Goal: Task Accomplishment & Management: Manage account settings

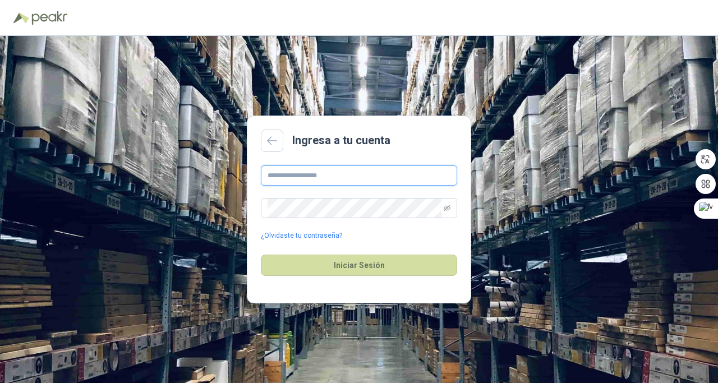
click at [327, 180] on input "text" at bounding box center [359, 175] width 196 height 20
type input "**********"
click at [446, 208] on icon "eye-invisible" at bounding box center [447, 208] width 7 height 7
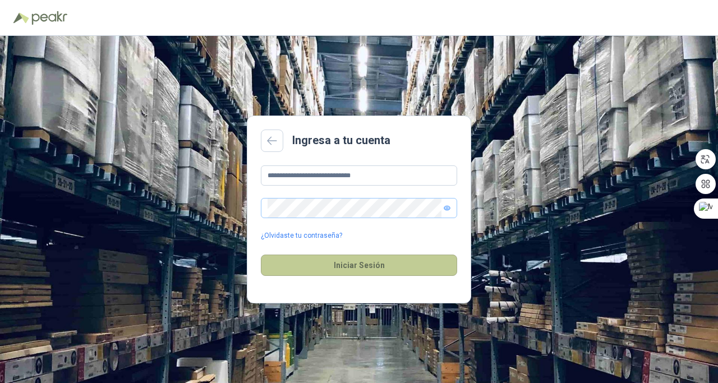
click at [352, 268] on button "Iniciar Sesión" at bounding box center [359, 265] width 196 height 21
click at [369, 268] on button "Iniciar Sesión" at bounding box center [359, 265] width 196 height 21
click at [370, 268] on button "Iniciar Sesión" at bounding box center [359, 265] width 196 height 21
click at [353, 269] on button "Iniciar Sesión" at bounding box center [359, 265] width 196 height 21
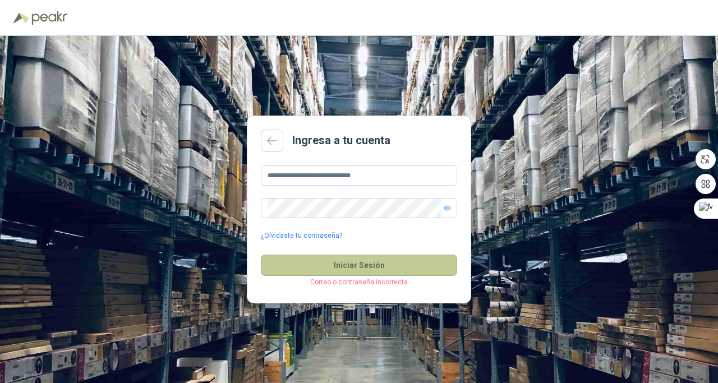
click at [363, 270] on button "Iniciar Sesión" at bounding box center [359, 265] width 196 height 21
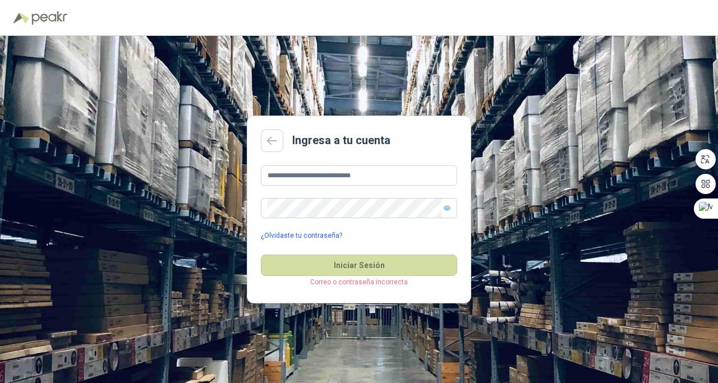
click at [305, 236] on link "¿Olvidaste tu contraseña?" at bounding box center [301, 236] width 81 height 11
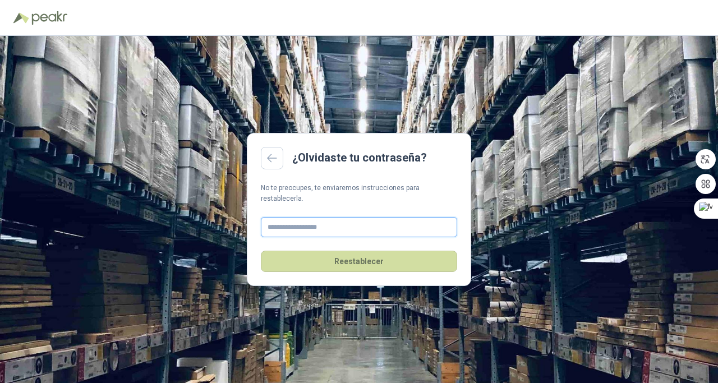
click at [306, 224] on input "text" at bounding box center [359, 227] width 196 height 20
type input "**********"
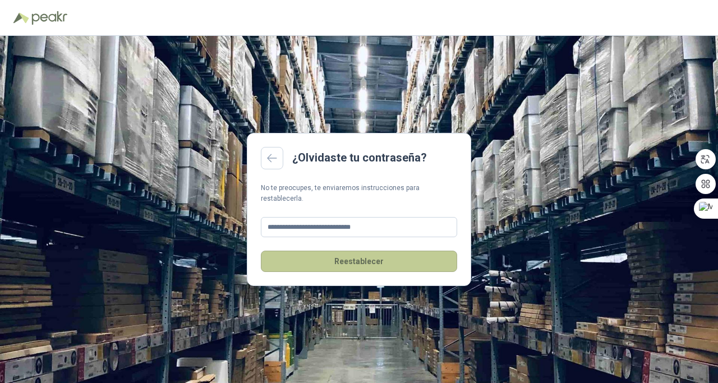
click at [367, 260] on button "Reestablecer" at bounding box center [359, 261] width 196 height 21
click at [350, 252] on button "Reestablecer" at bounding box center [359, 261] width 196 height 21
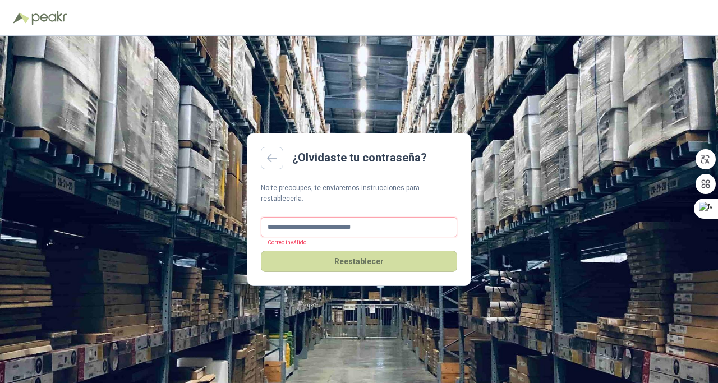
drag, startPoint x: 268, startPoint y: 223, endPoint x: 374, endPoint y: 228, distance: 105.6
click at [367, 228] on input "**********" at bounding box center [359, 227] width 196 height 20
click at [294, 222] on input "text" at bounding box center [359, 227] width 196 height 20
type input "**********"
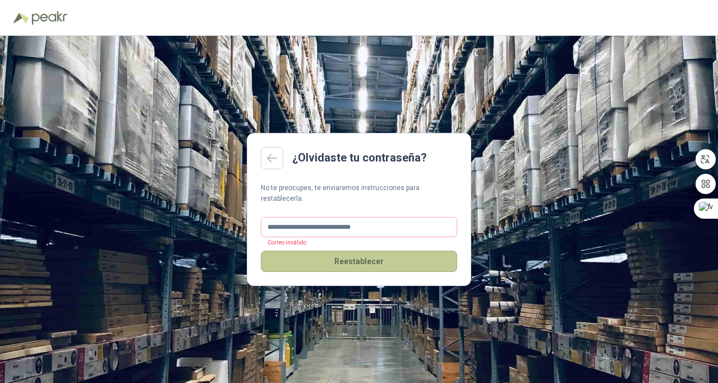
click at [372, 259] on button "Reestablecer" at bounding box center [359, 261] width 196 height 21
click at [361, 258] on button "Reestablecer" at bounding box center [359, 261] width 196 height 21
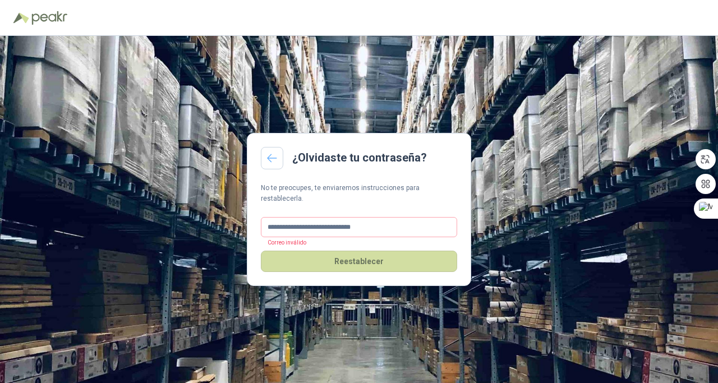
click at [272, 169] on link at bounding box center [272, 158] width 22 height 22
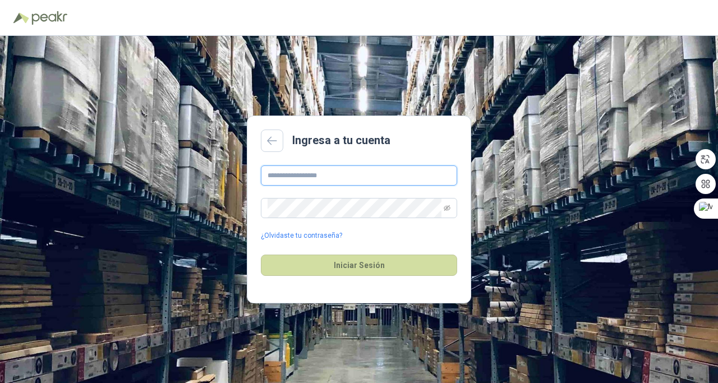
click at [301, 176] on input "text" at bounding box center [359, 175] width 196 height 20
type input "**********"
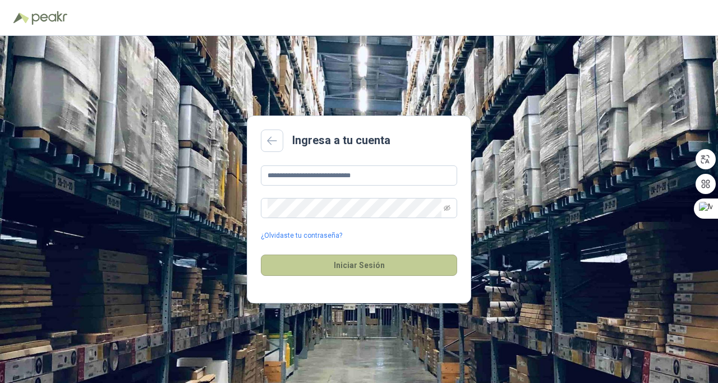
click at [348, 261] on button "Iniciar Sesión" at bounding box center [359, 265] width 196 height 21
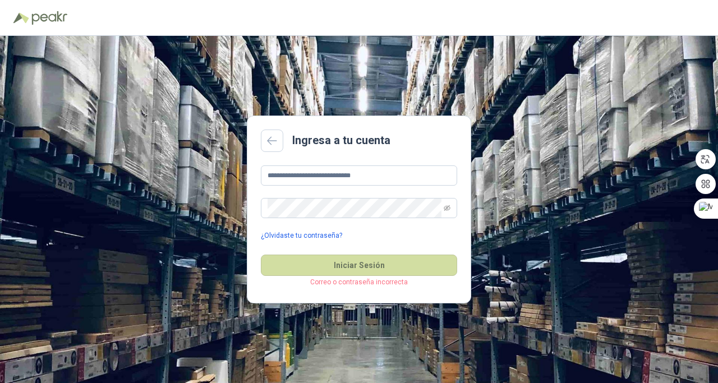
click at [300, 234] on link "¿Olvidaste tu contraseña?" at bounding box center [301, 236] width 81 height 11
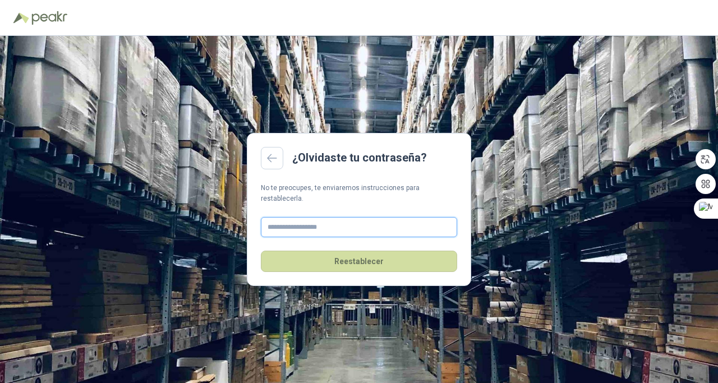
click at [297, 224] on input "text" at bounding box center [359, 227] width 196 height 20
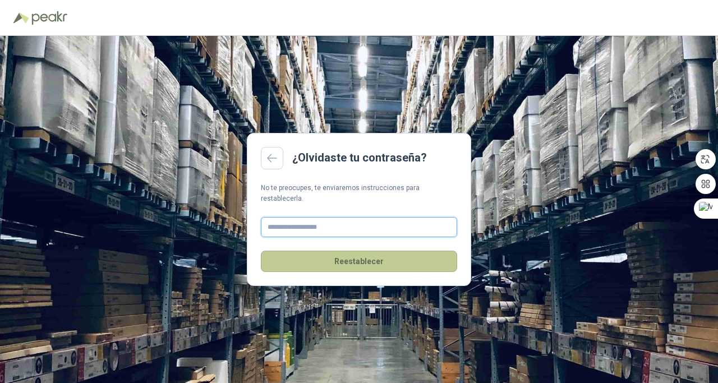
type input "**********"
click at [352, 263] on button "Reestablecer" at bounding box center [359, 261] width 196 height 21
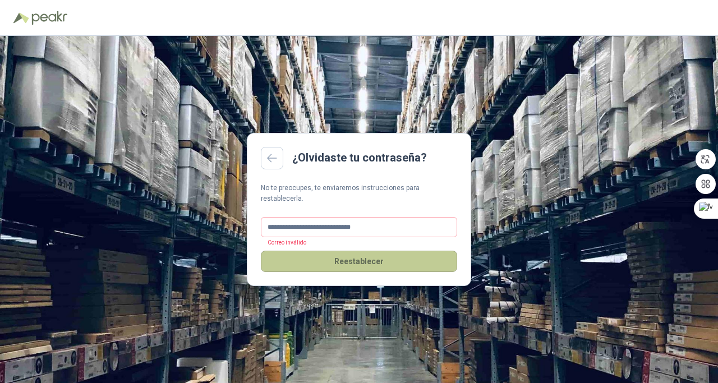
click at [353, 258] on button "Reestablecer" at bounding box center [359, 261] width 196 height 21
click at [375, 253] on button "Reestablecer" at bounding box center [359, 261] width 196 height 21
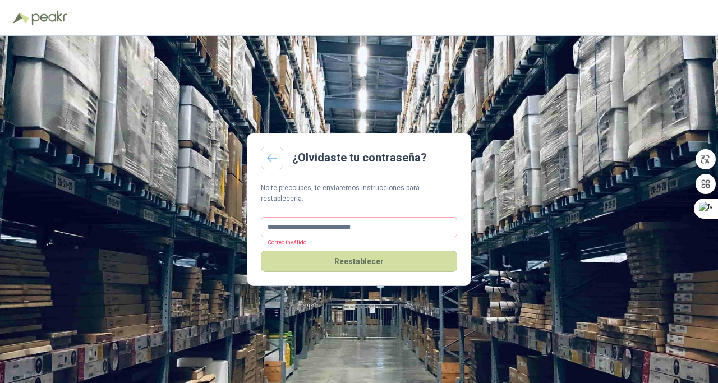
click at [278, 158] on link at bounding box center [272, 158] width 22 height 22
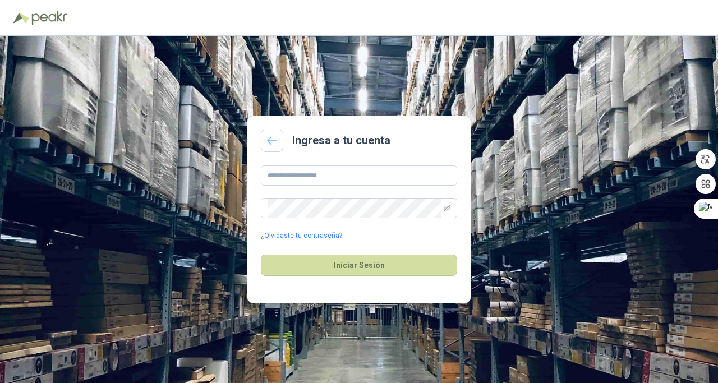
click at [271, 136] on link at bounding box center [272, 141] width 22 height 22
click at [288, 175] on input "text" at bounding box center [359, 175] width 196 height 20
type input "**********"
click at [450, 207] on span at bounding box center [359, 208] width 196 height 20
click at [446, 208] on icon "eye-invisible" at bounding box center [447, 208] width 7 height 6
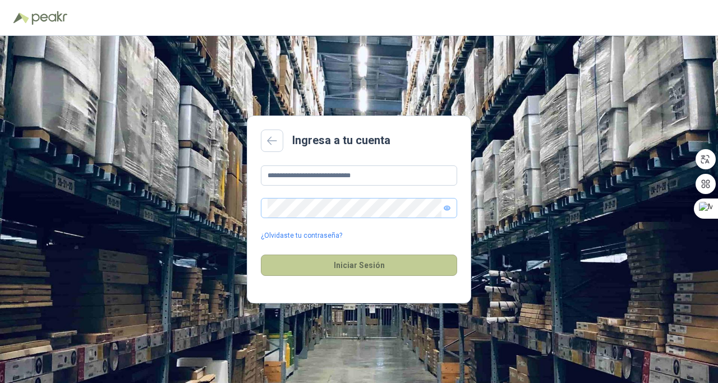
click at [349, 261] on button "Iniciar Sesión" at bounding box center [359, 265] width 196 height 21
click at [349, 262] on button "Iniciar Sesión" at bounding box center [359, 265] width 196 height 21
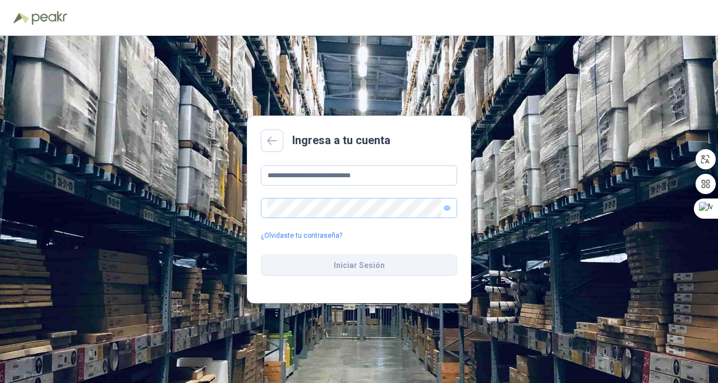
click at [349, 262] on button "Iniciar Sesión" at bounding box center [359, 265] width 196 height 21
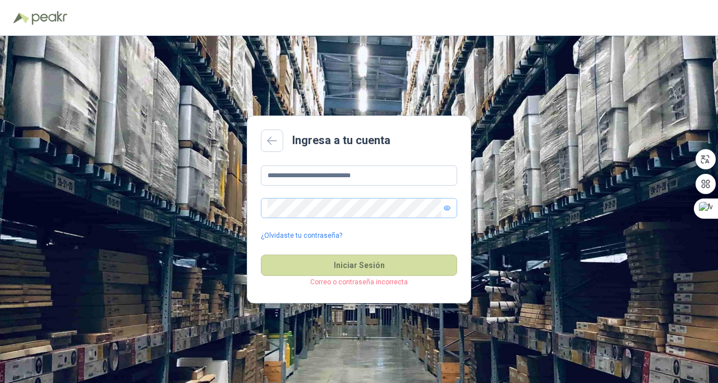
click at [348, 283] on p "Correo o contraseña incorrecta" at bounding box center [359, 282] width 196 height 11
click at [311, 234] on link "¿Olvidaste tu contraseña?" at bounding box center [301, 236] width 81 height 11
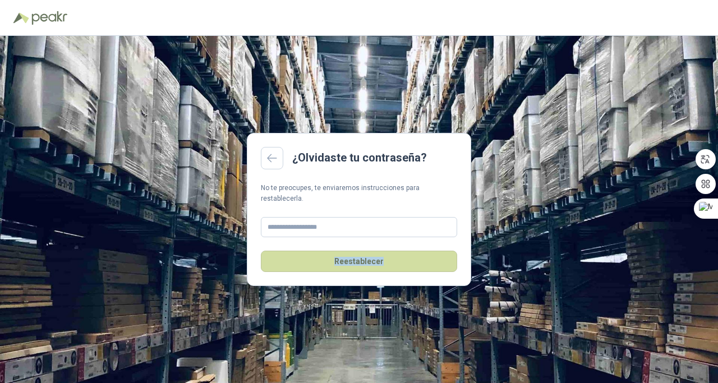
click at [311, 237] on div "Reestablecer" at bounding box center [359, 254] width 196 height 35
click at [307, 219] on input "text" at bounding box center [359, 227] width 196 height 20
type input "**********"
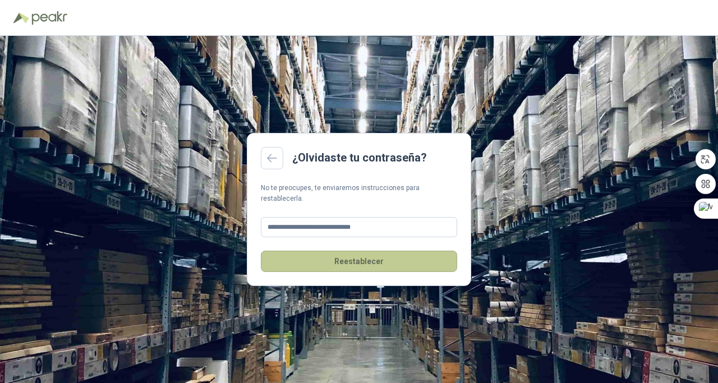
click at [356, 256] on button "Reestablecer" at bounding box center [359, 261] width 196 height 21
click at [367, 257] on button "Reestablecer" at bounding box center [359, 261] width 196 height 21
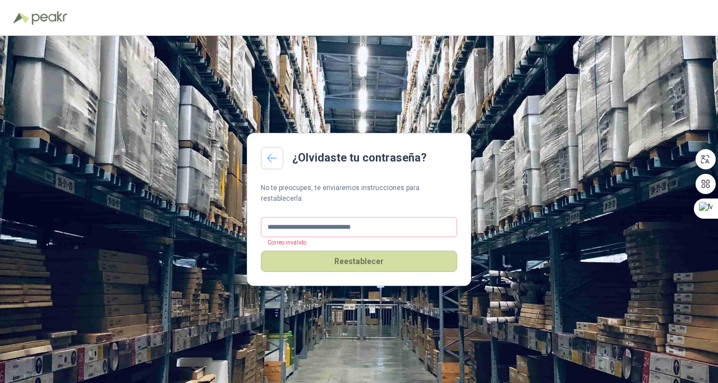
click at [270, 163] on icon at bounding box center [272, 158] width 10 height 9
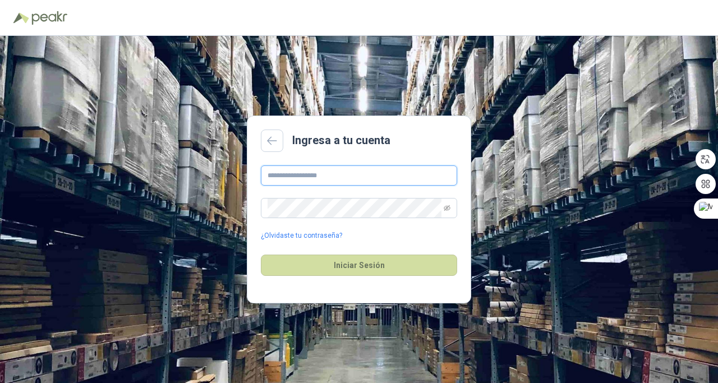
click at [313, 177] on input "text" at bounding box center [359, 175] width 196 height 20
type input "**********"
click at [448, 210] on icon "eye-invisible" at bounding box center [447, 208] width 7 height 6
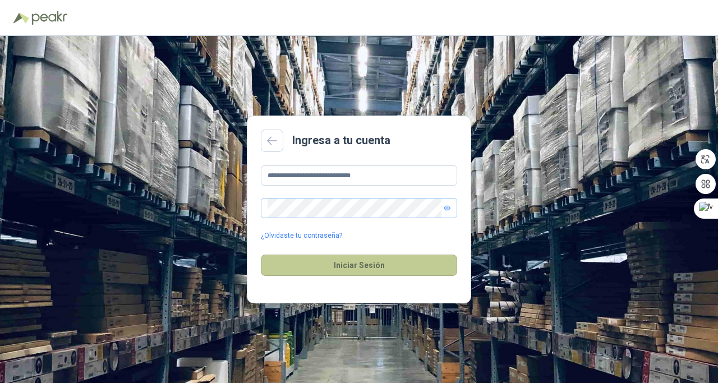
click at [383, 273] on button "Iniciar Sesión" at bounding box center [359, 265] width 196 height 21
click at [386, 266] on button "Iniciar Sesión" at bounding box center [359, 265] width 196 height 21
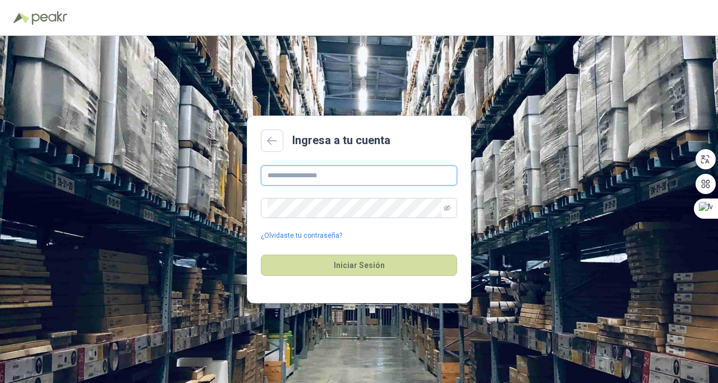
click at [296, 172] on input "text" at bounding box center [359, 175] width 196 height 20
type input "**********"
click at [450, 209] on span at bounding box center [359, 208] width 196 height 20
click at [448, 207] on icon "eye-invisible" at bounding box center [447, 208] width 7 height 6
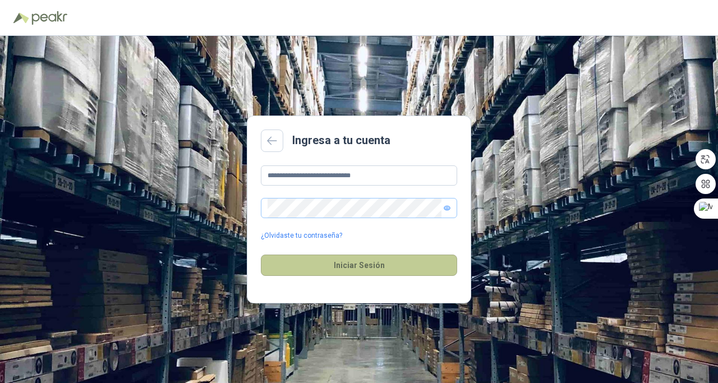
click at [363, 269] on button "Iniciar Sesión" at bounding box center [359, 265] width 196 height 21
click at [364, 268] on button "Iniciar Sesión" at bounding box center [359, 265] width 196 height 21
click at [375, 263] on button "Iniciar Sesión" at bounding box center [359, 265] width 196 height 21
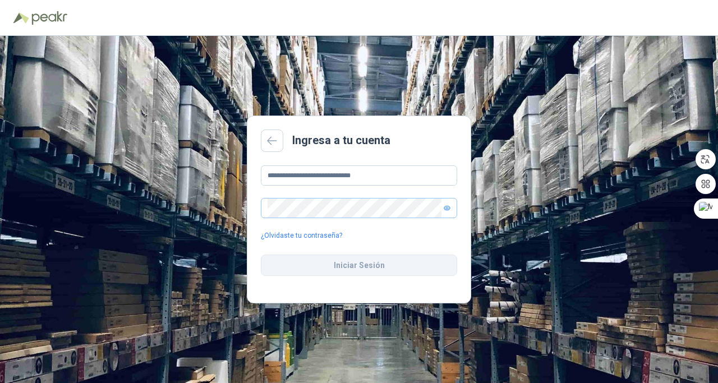
click at [375, 263] on button "Iniciar Sesión" at bounding box center [359, 265] width 196 height 21
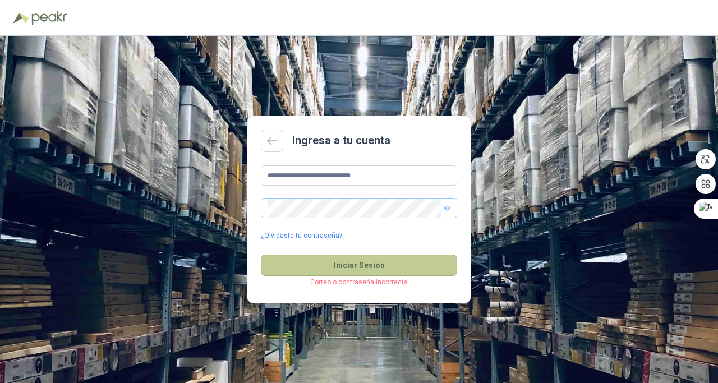
click at [335, 259] on button "Iniciar Sesión" at bounding box center [359, 265] width 196 height 21
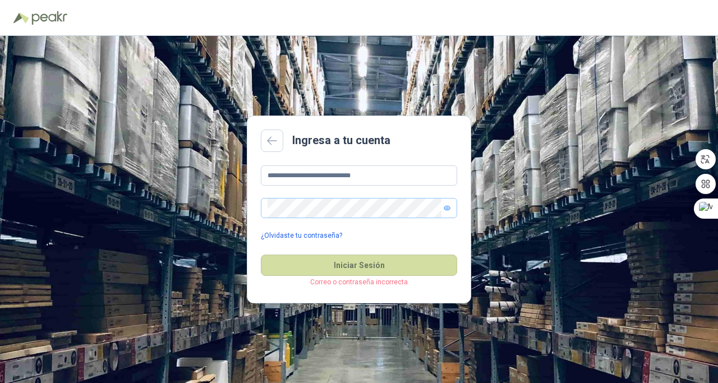
click at [311, 236] on link "¿Olvidaste tu contraseña?" at bounding box center [301, 236] width 81 height 11
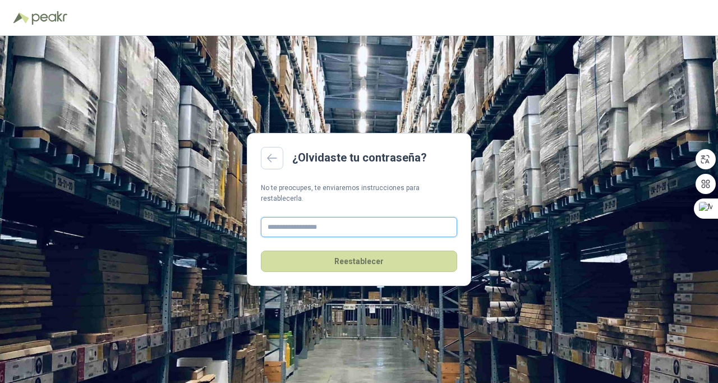
click at [306, 222] on input "text" at bounding box center [359, 227] width 196 height 20
type input "**********"
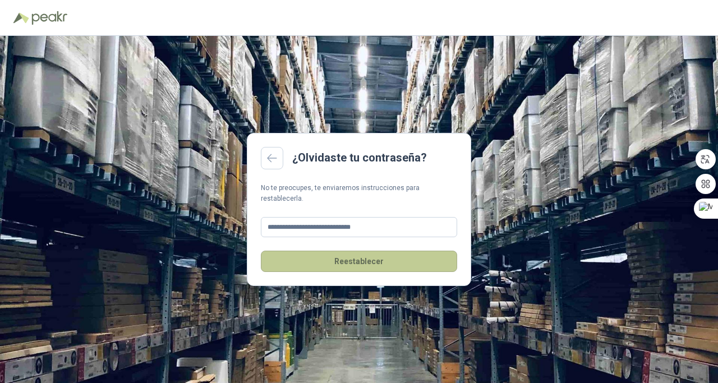
click at [358, 252] on button "Reestablecer" at bounding box center [359, 261] width 196 height 21
